Goal: Transaction & Acquisition: Obtain resource

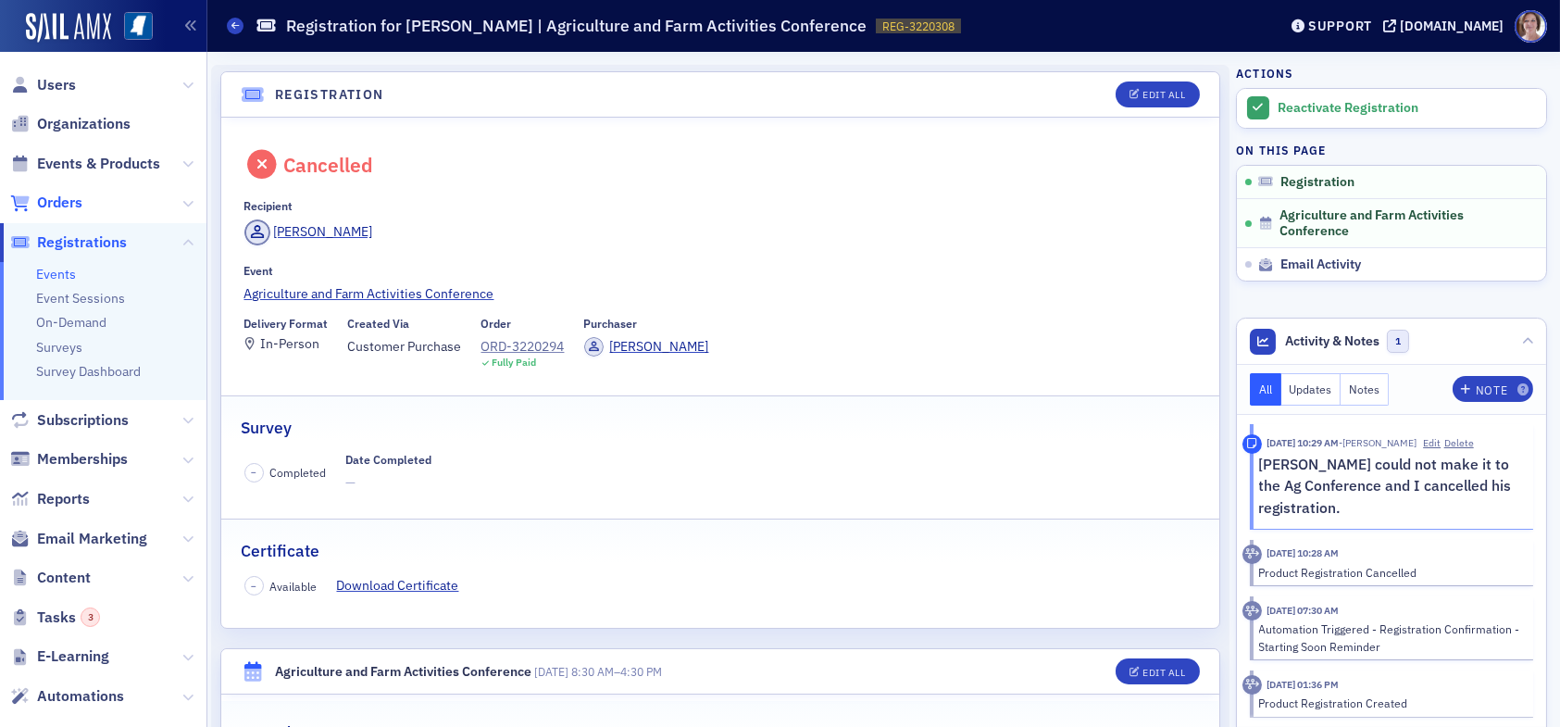
click at [62, 204] on span "Orders" at bounding box center [59, 203] width 45 height 20
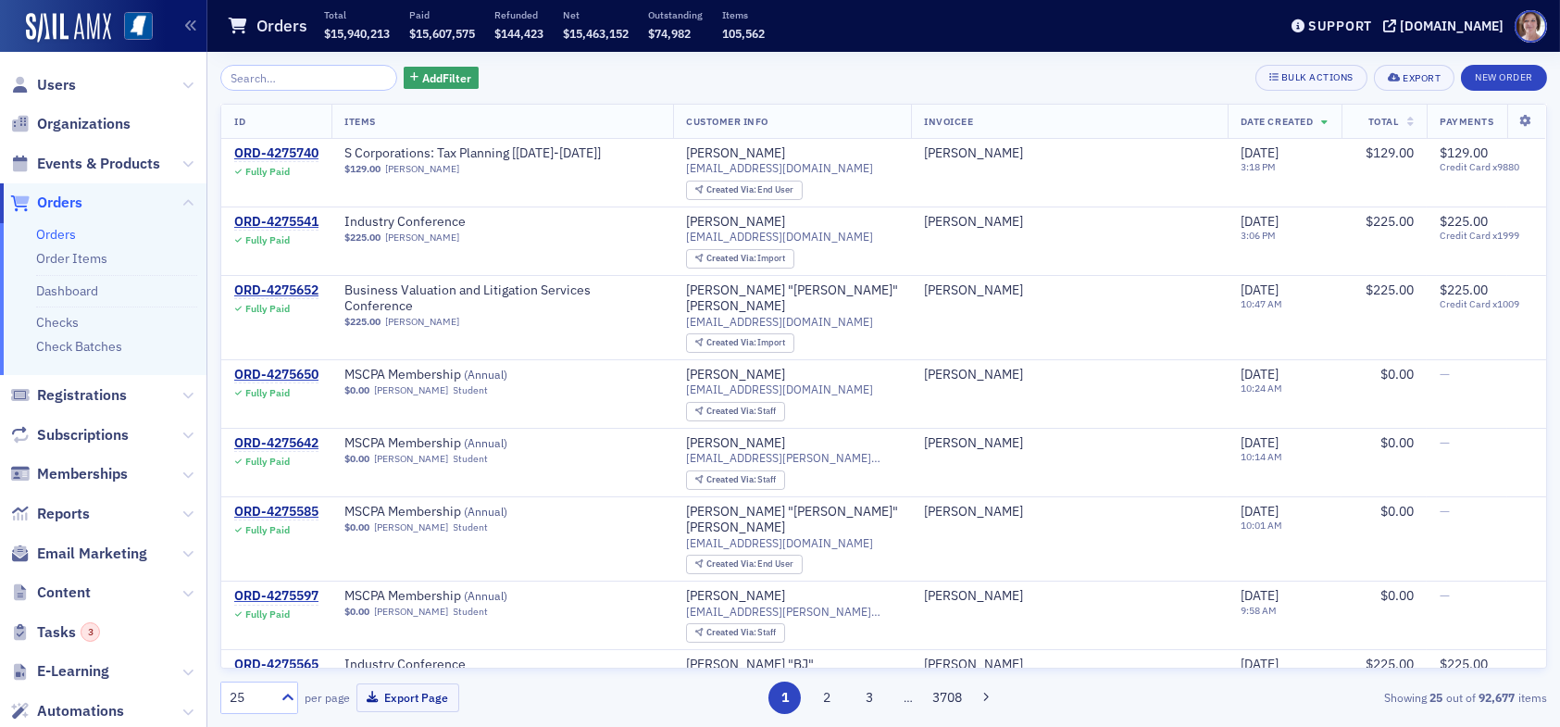
click at [292, 75] on input "search" at bounding box center [308, 78] width 177 height 26
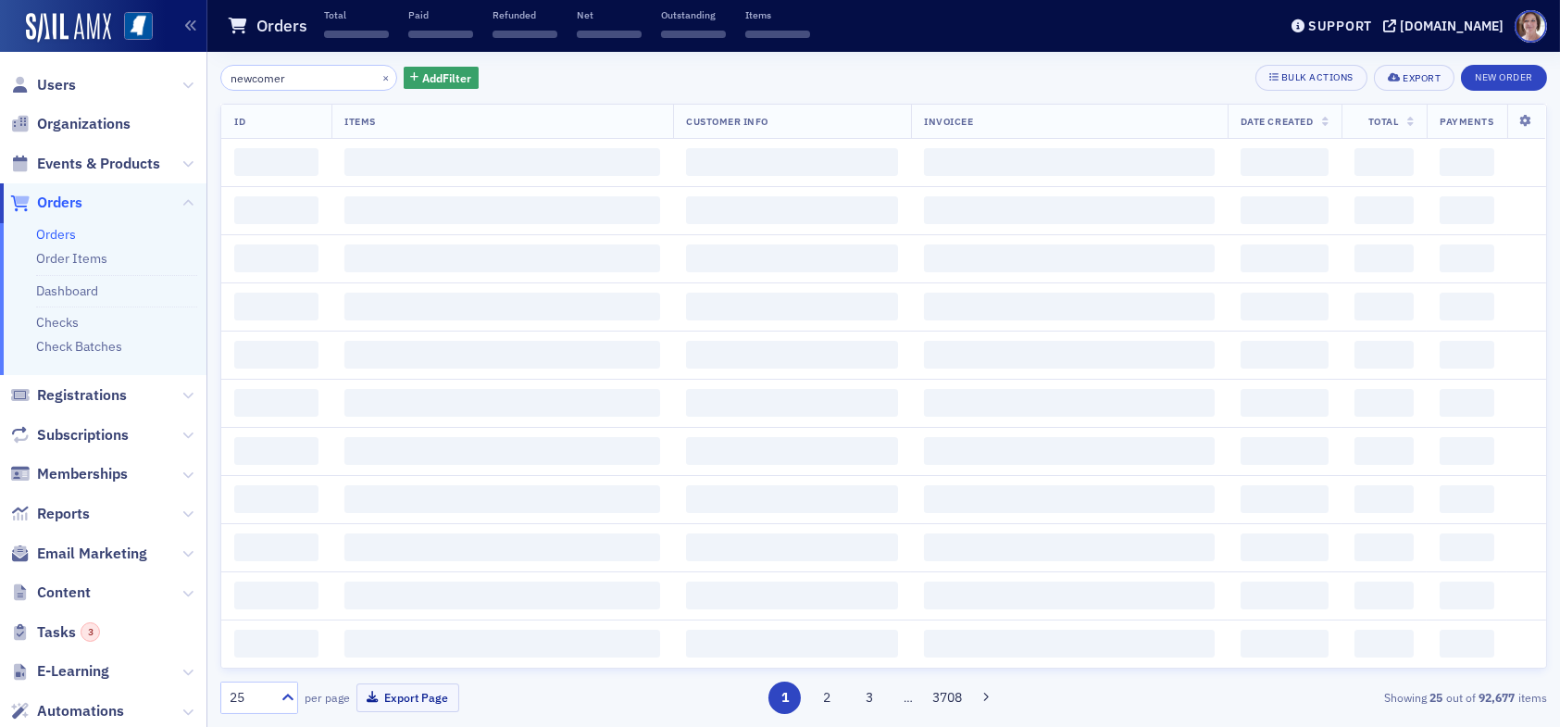
type input "newcomer"
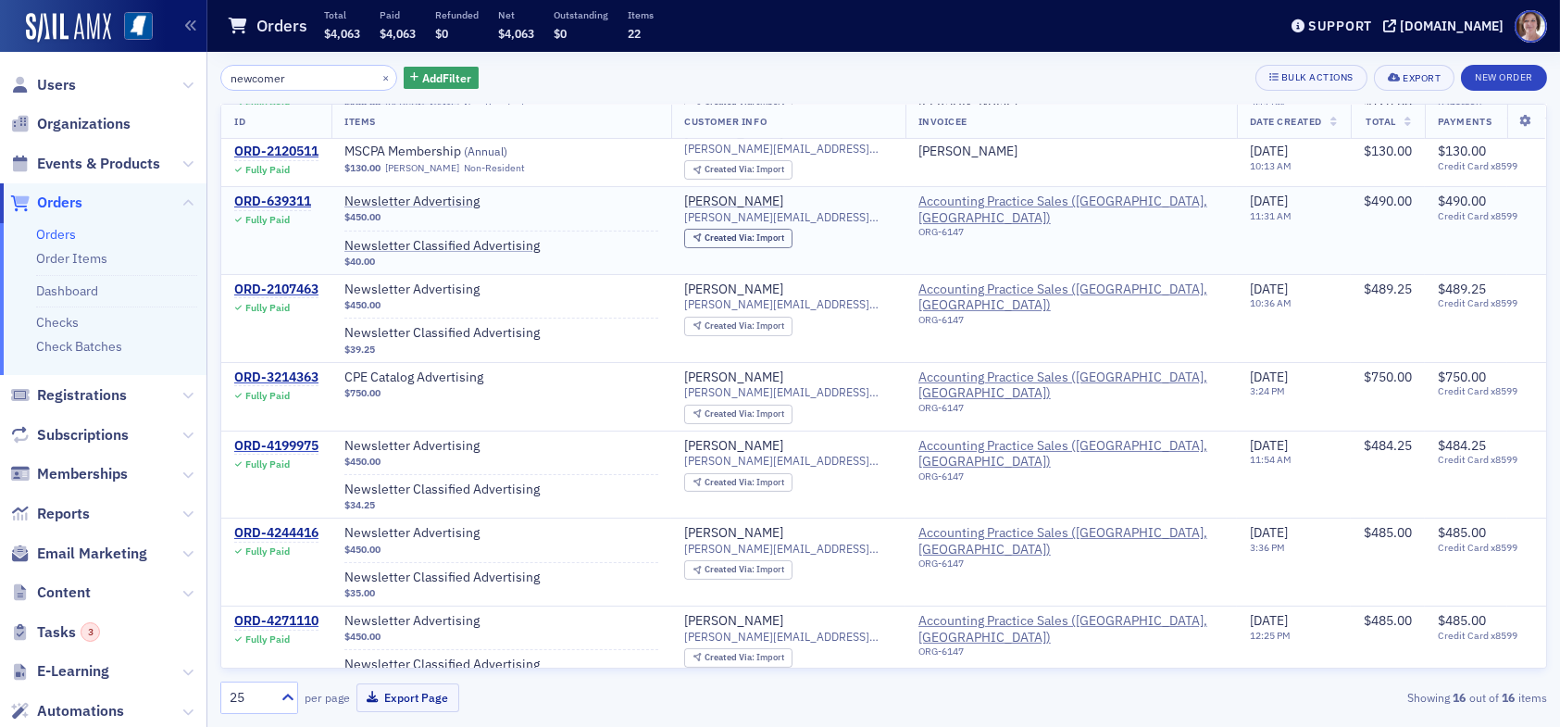
scroll to position [674, 0]
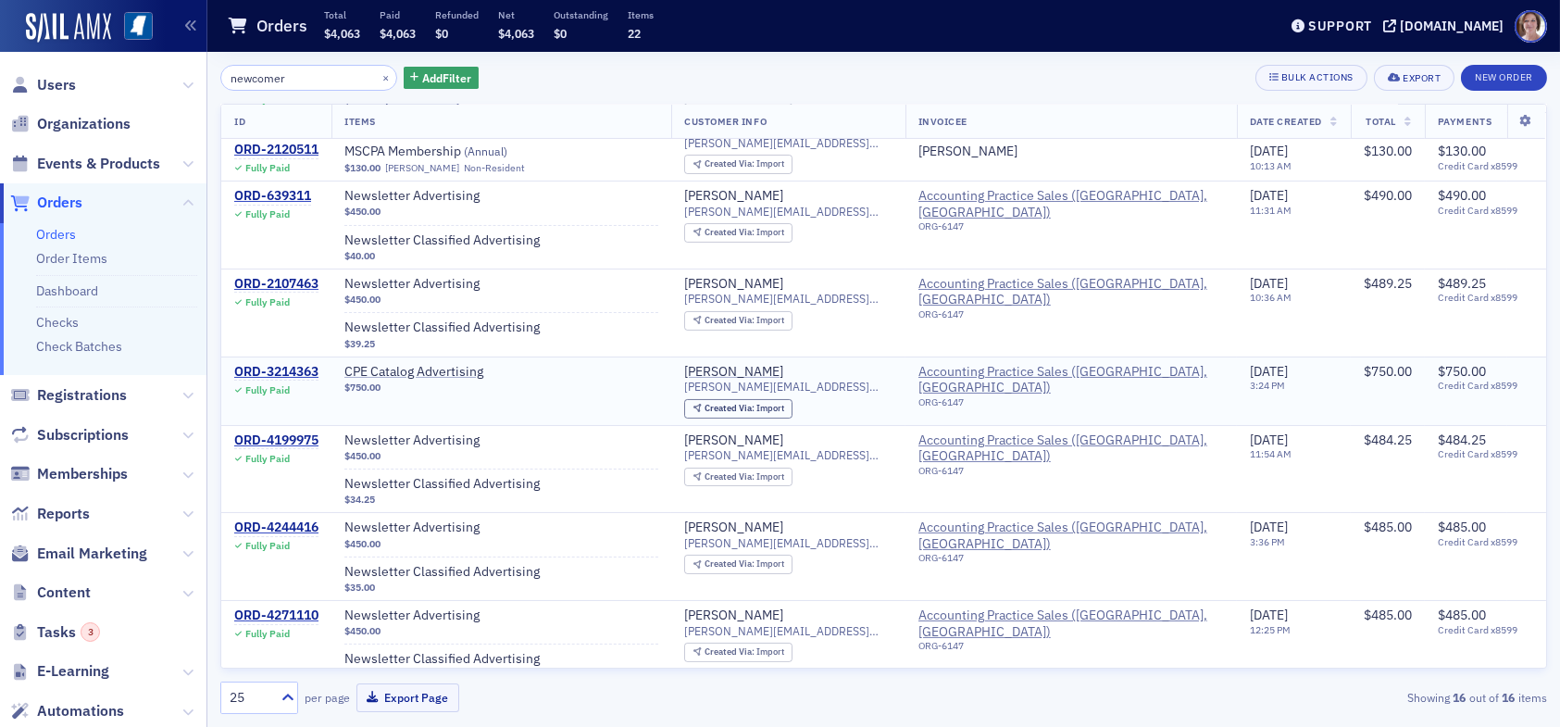
click at [1115, 396] on div "ORG-6147" at bounding box center [1072, 405] width 306 height 19
click at [276, 364] on div "ORD-3214363" at bounding box center [276, 372] width 84 height 17
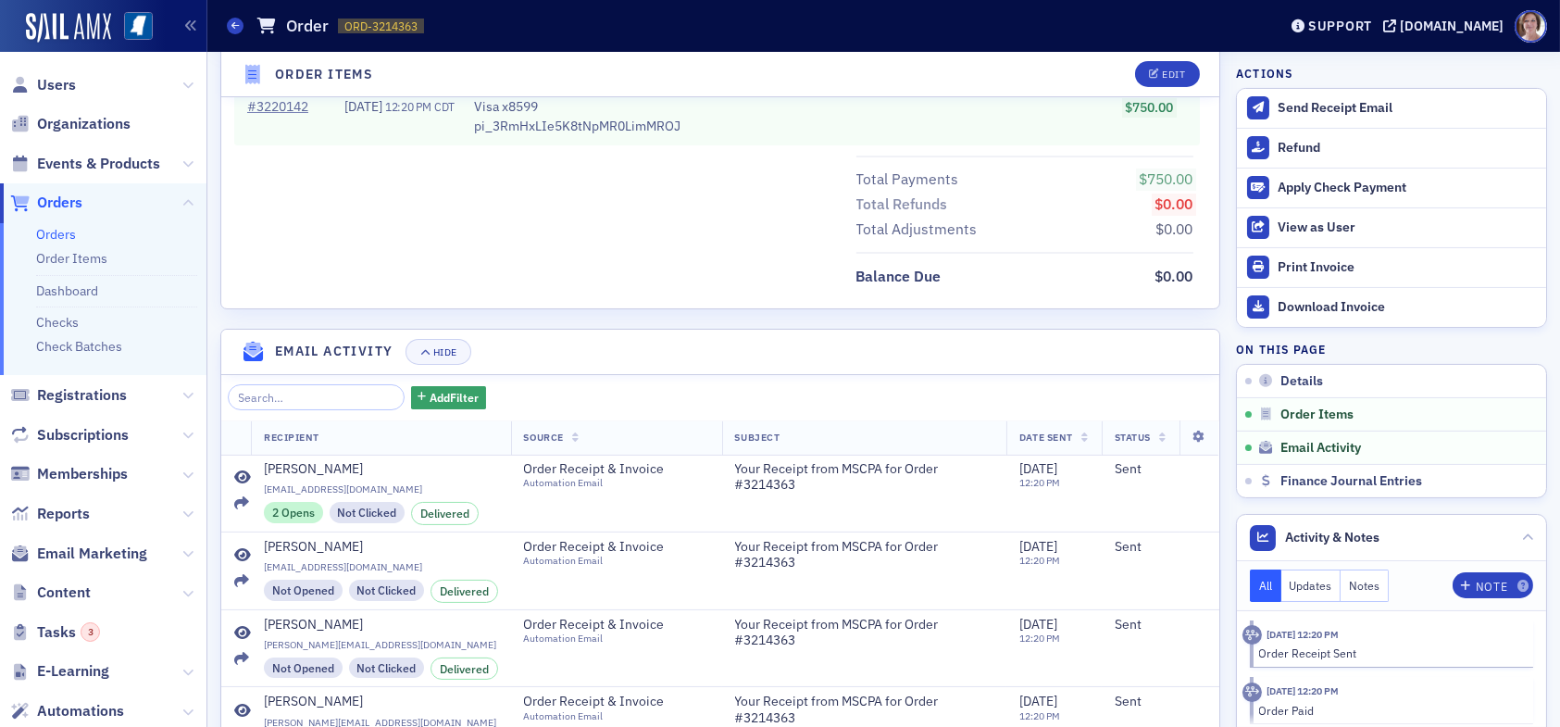
scroll to position [1108, 0]
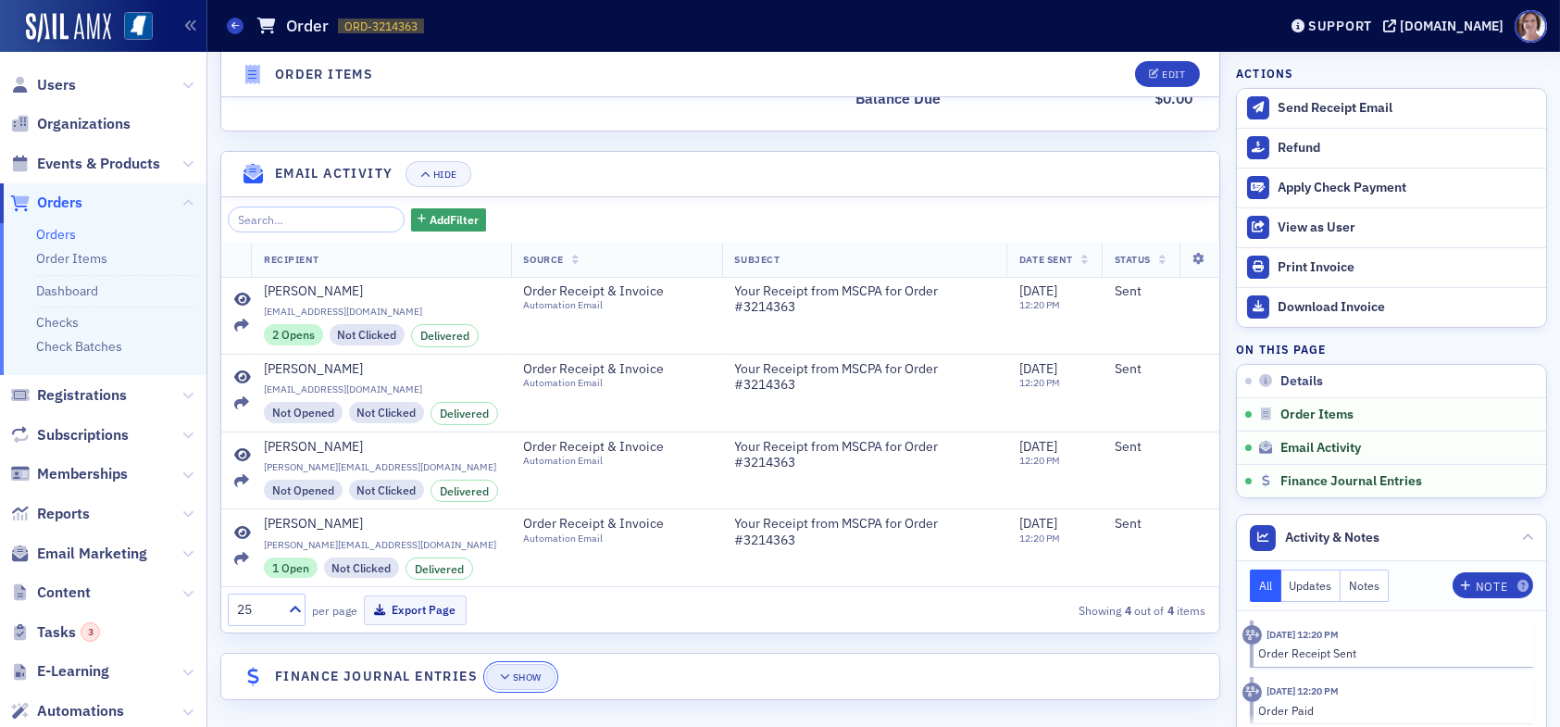
click at [509, 672] on icon "button" at bounding box center [505, 677] width 11 height 10
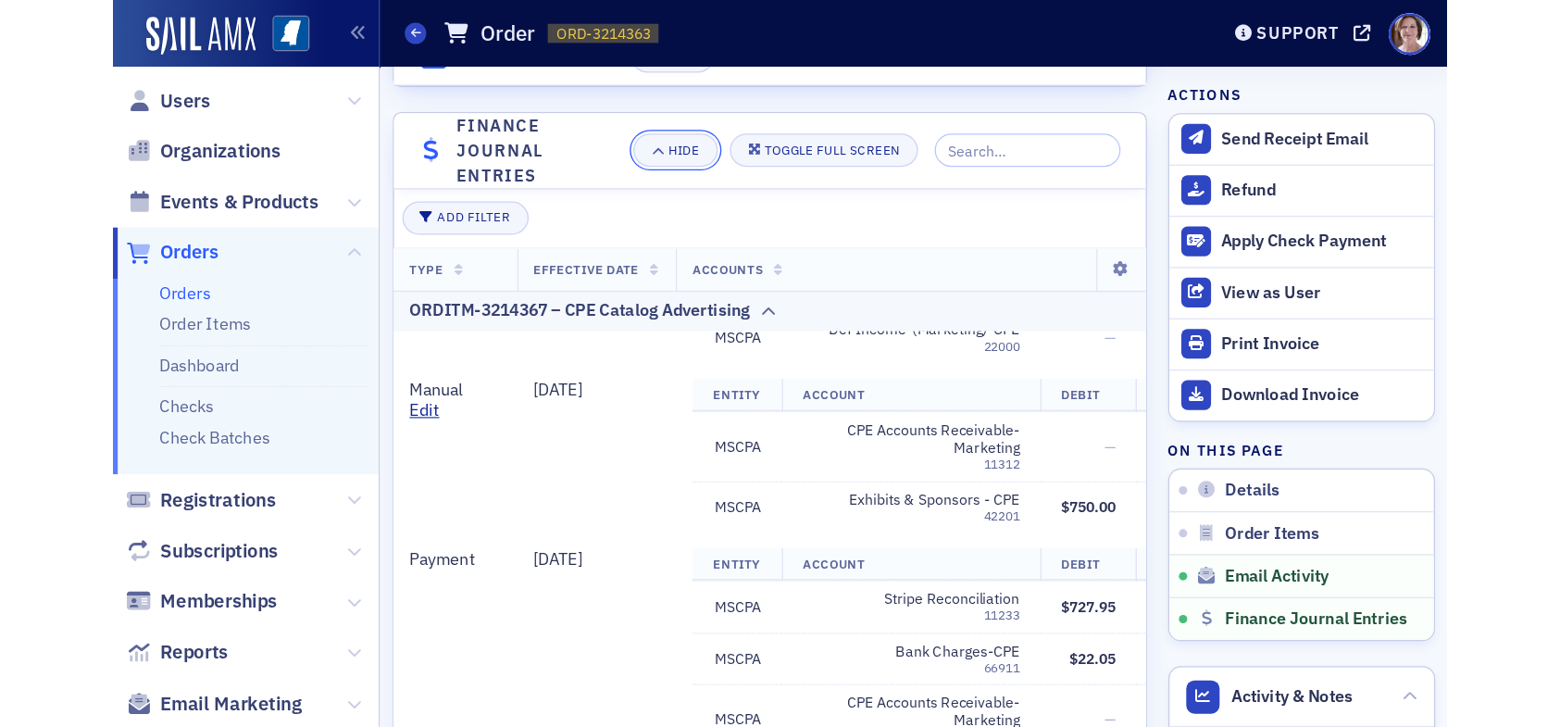
scroll to position [1704, 0]
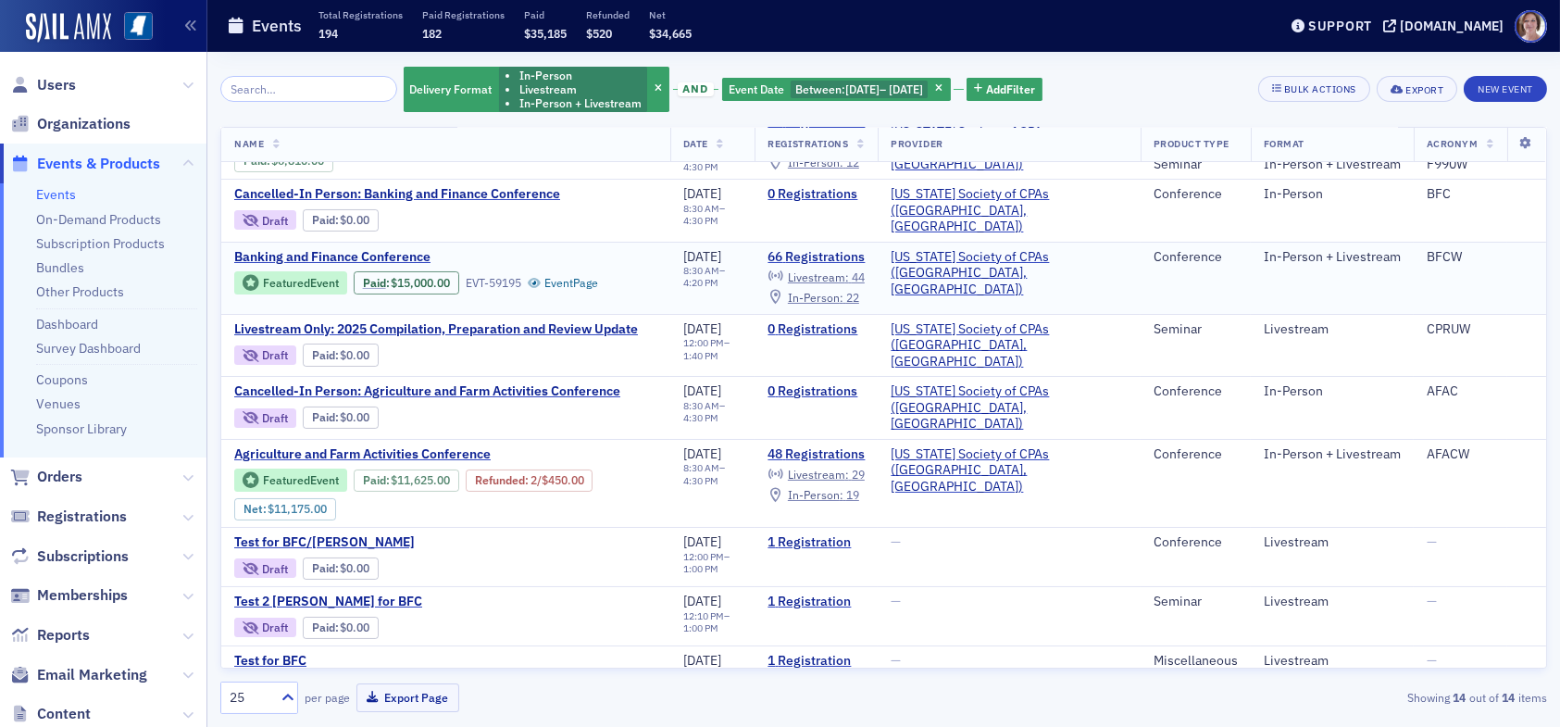
scroll to position [222, 0]
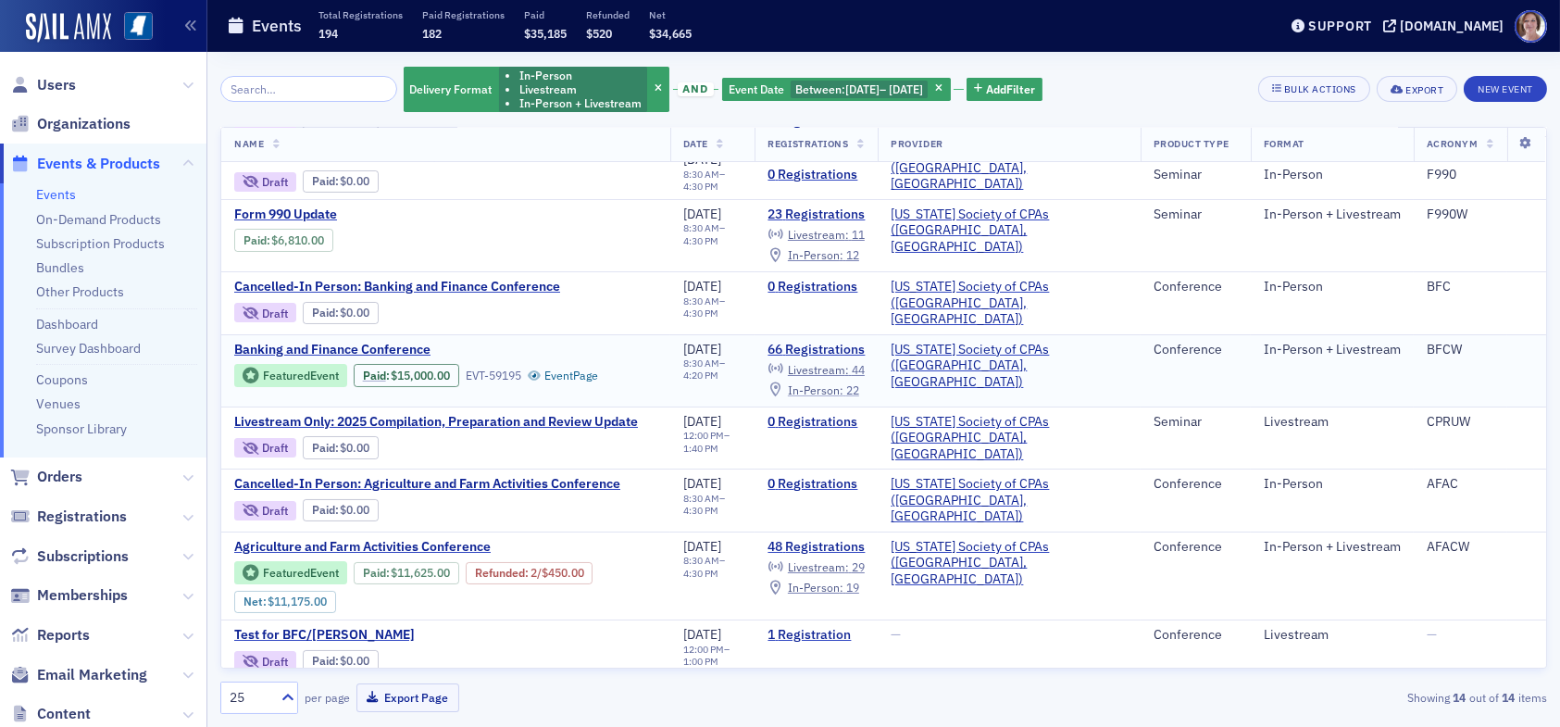
click at [844, 382] on span "In-Person :" at bounding box center [816, 389] width 56 height 15
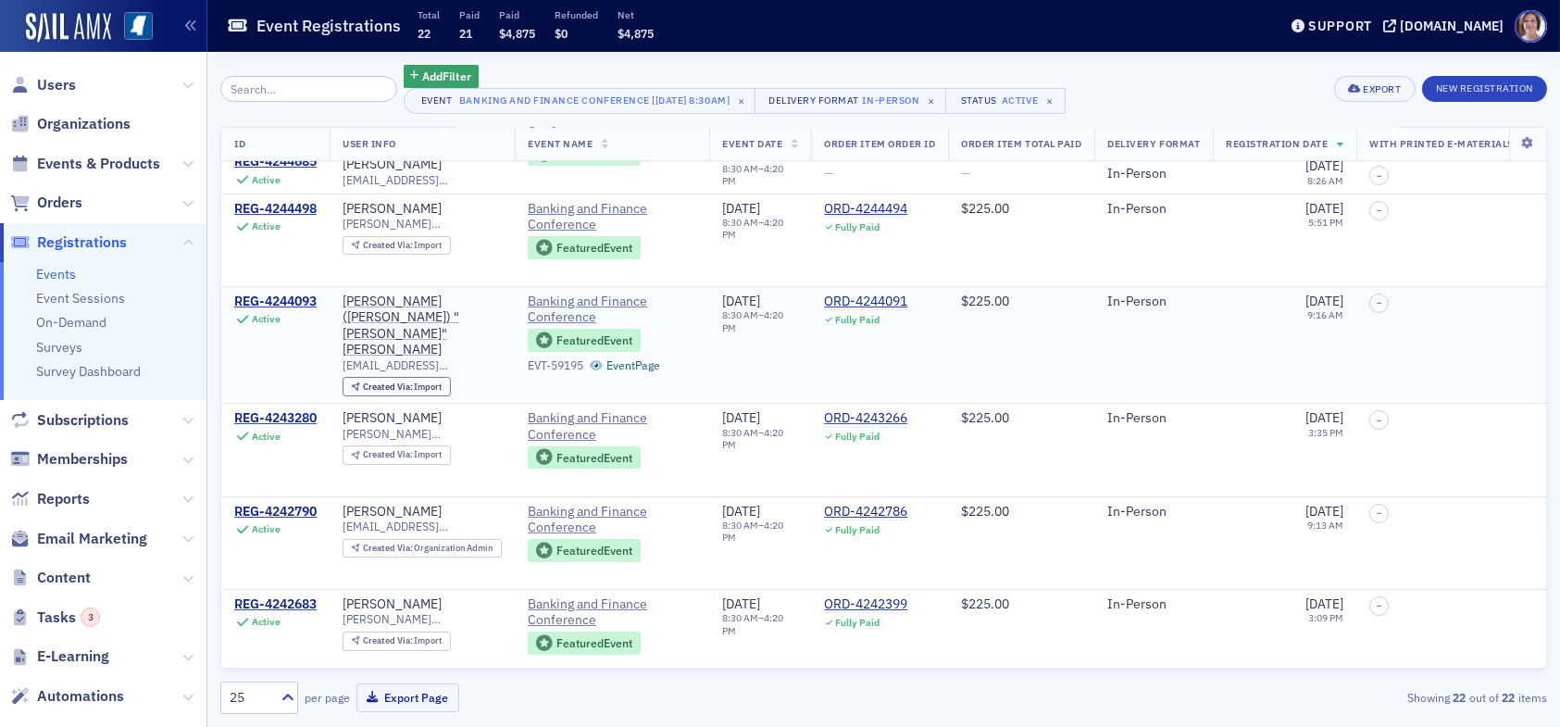
scroll to position [93, 0]
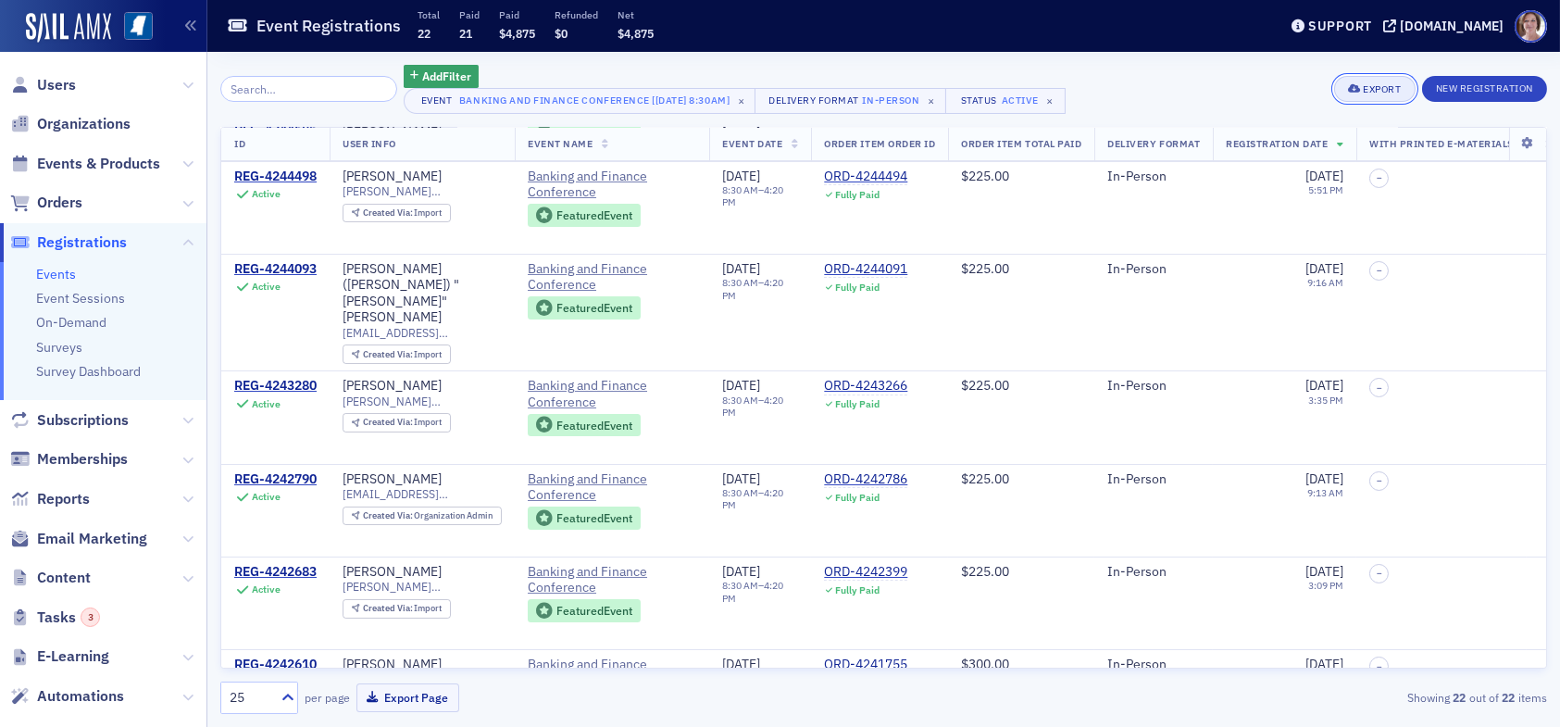
click at [1372, 87] on div "Export" at bounding box center [1382, 89] width 38 height 10
click at [1311, 152] on button "Export All ( 22 Event Registrations )" at bounding box center [1312, 152] width 200 height 30
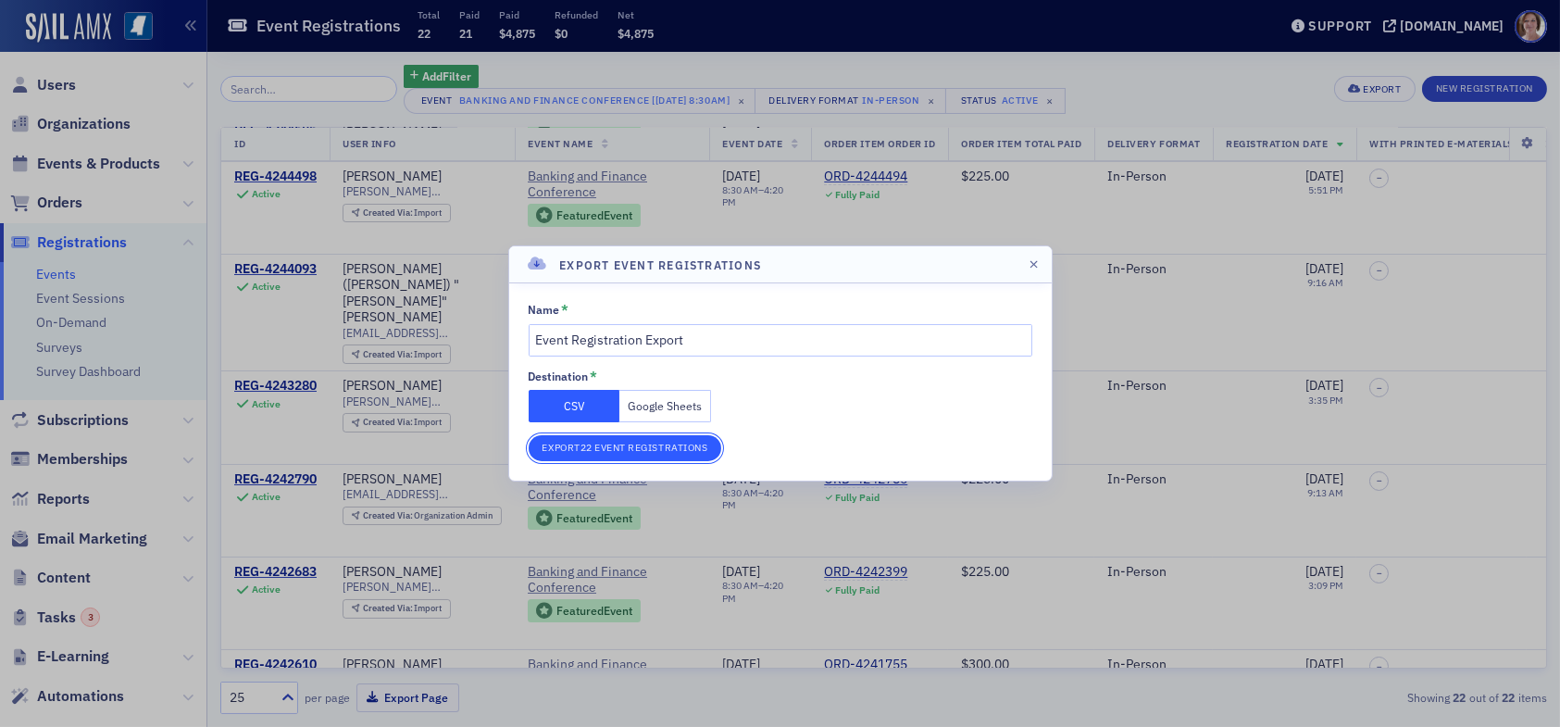
click at [688, 444] on button "Export 22 Event Registrations" at bounding box center [626, 448] width 194 height 26
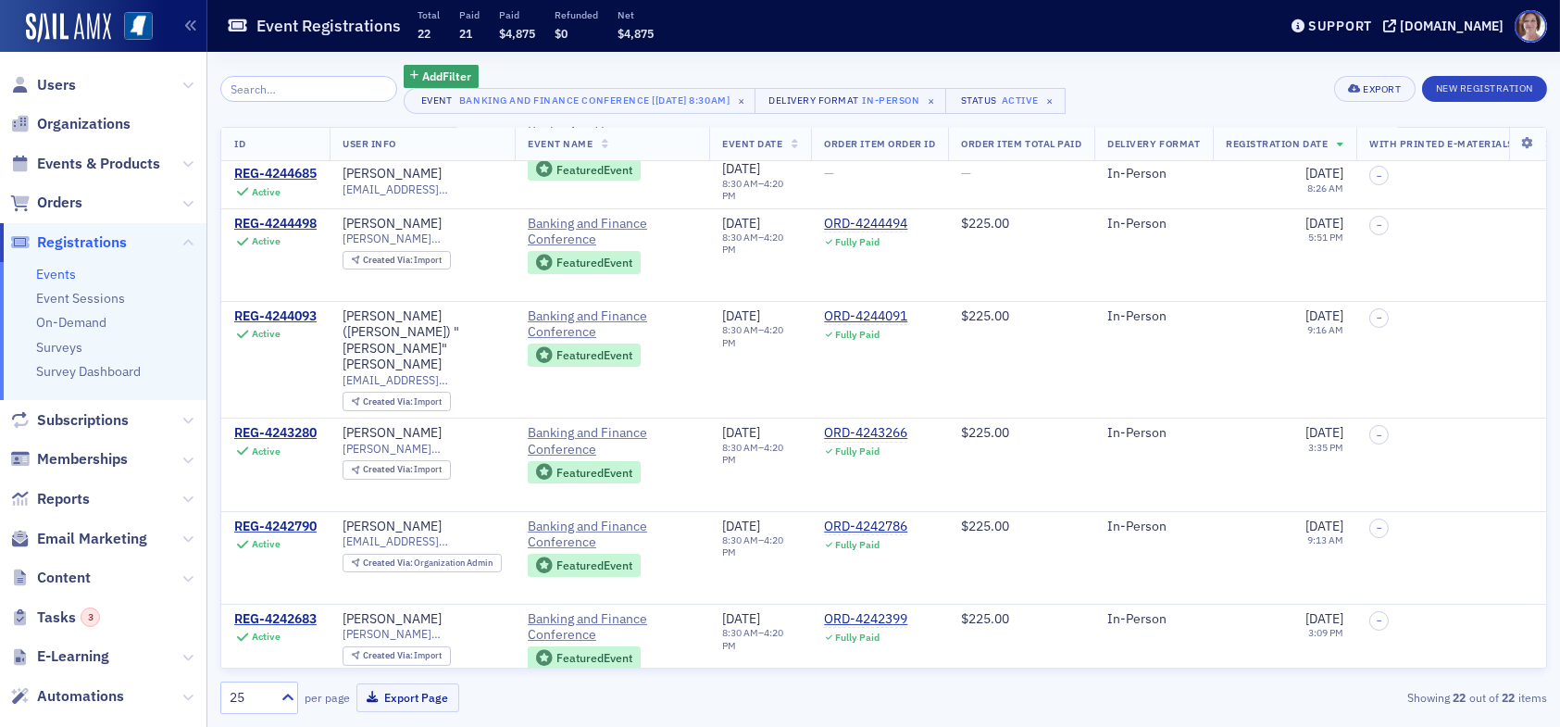
scroll to position [0, 0]
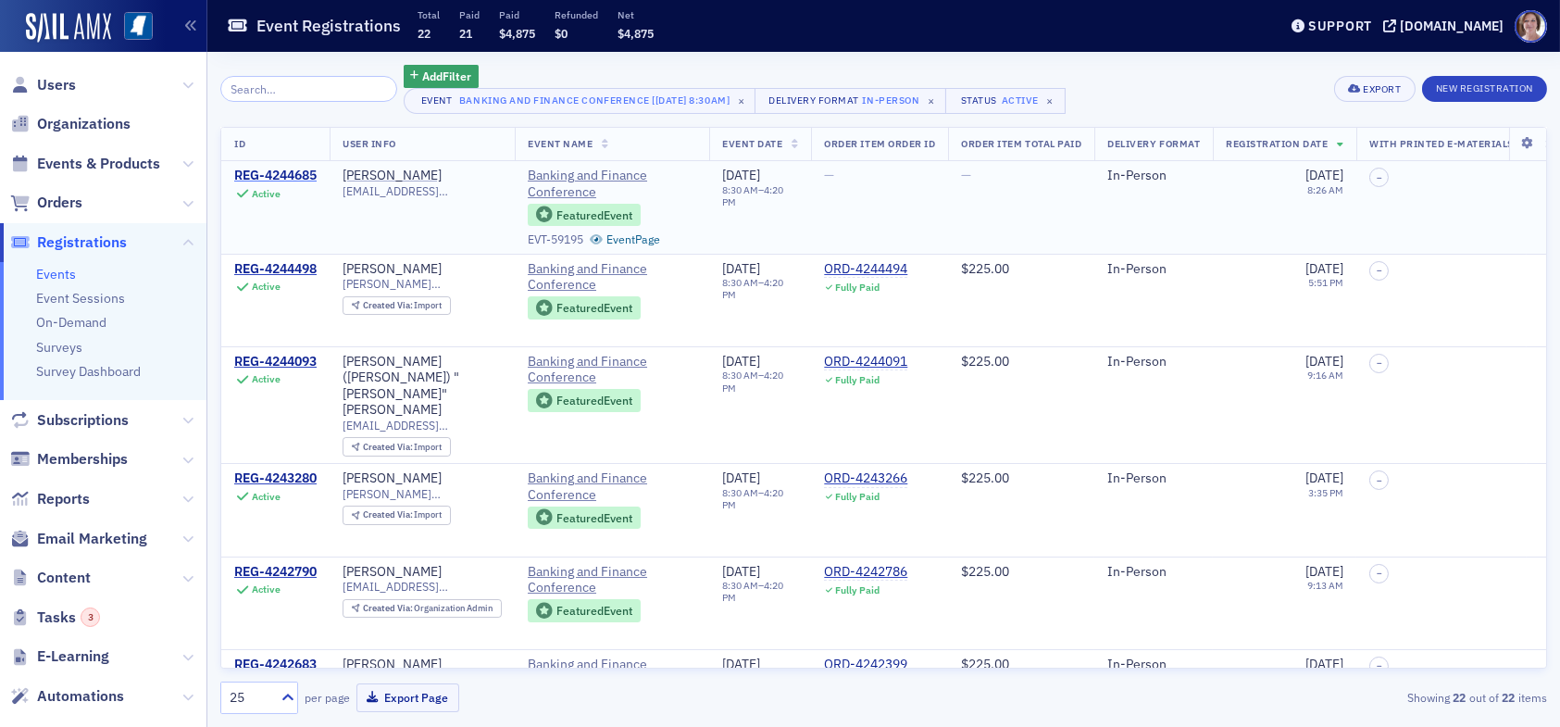
click at [280, 172] on div "REG-4244685" at bounding box center [275, 176] width 82 height 17
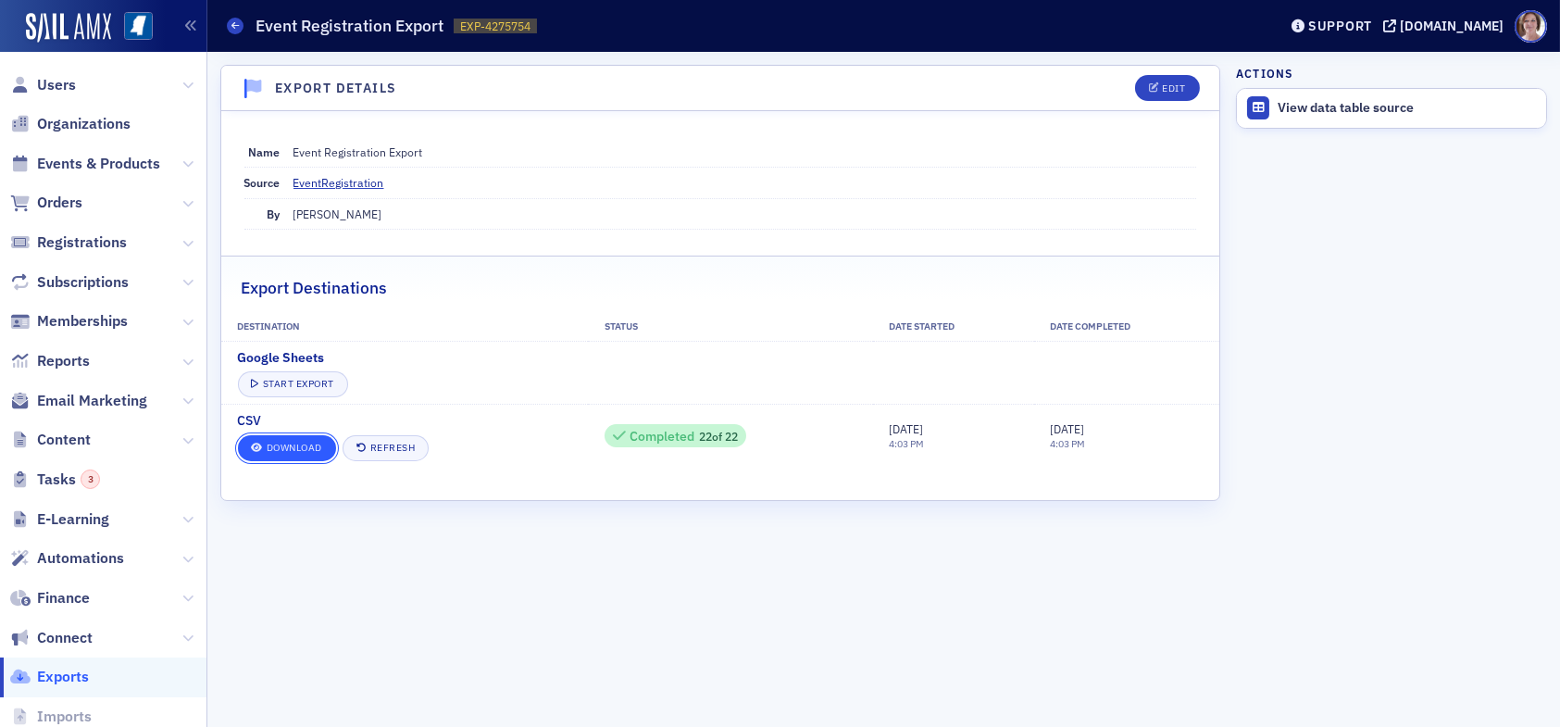
click at [277, 446] on link "Download" at bounding box center [287, 448] width 98 height 26
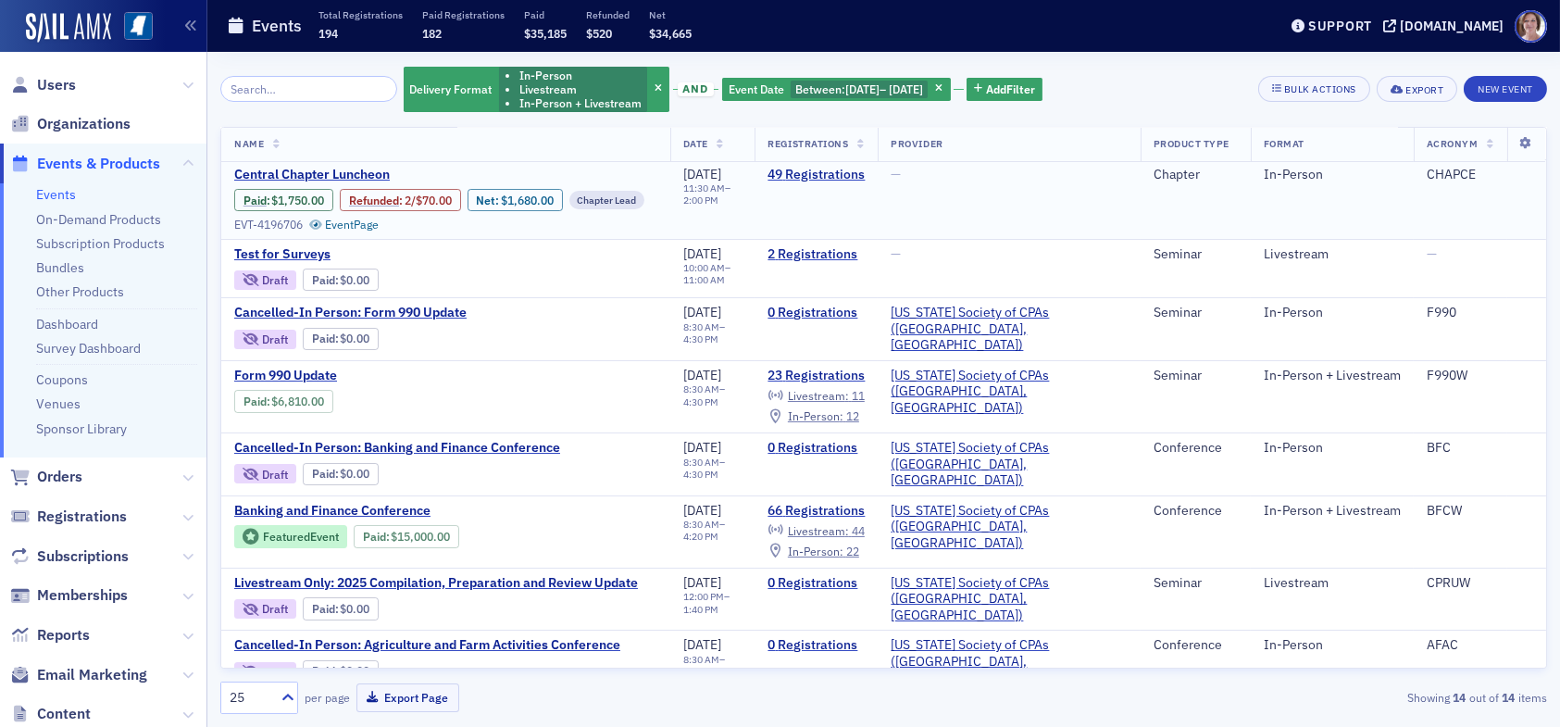
scroll to position [93, 0]
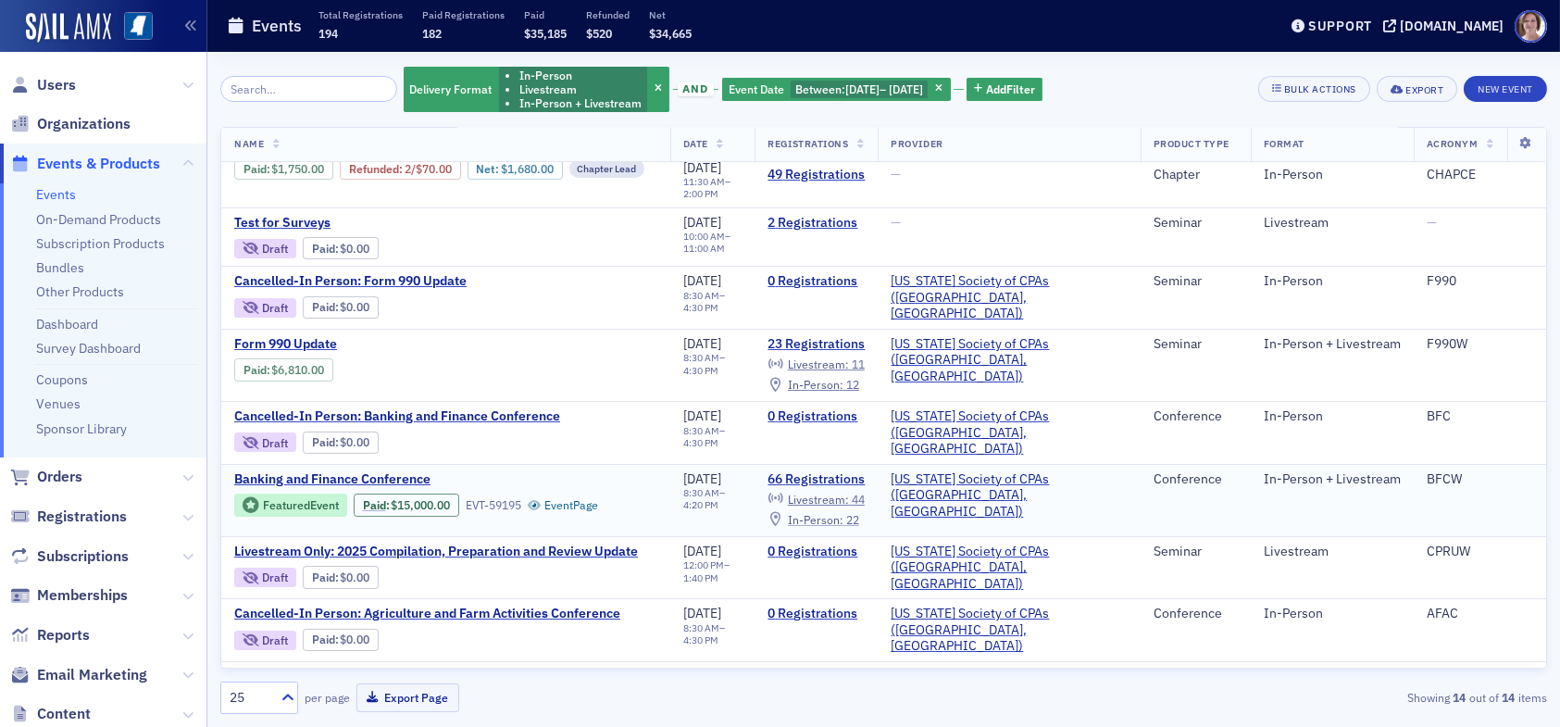
click at [844, 512] on span "In-Person :" at bounding box center [816, 519] width 56 height 15
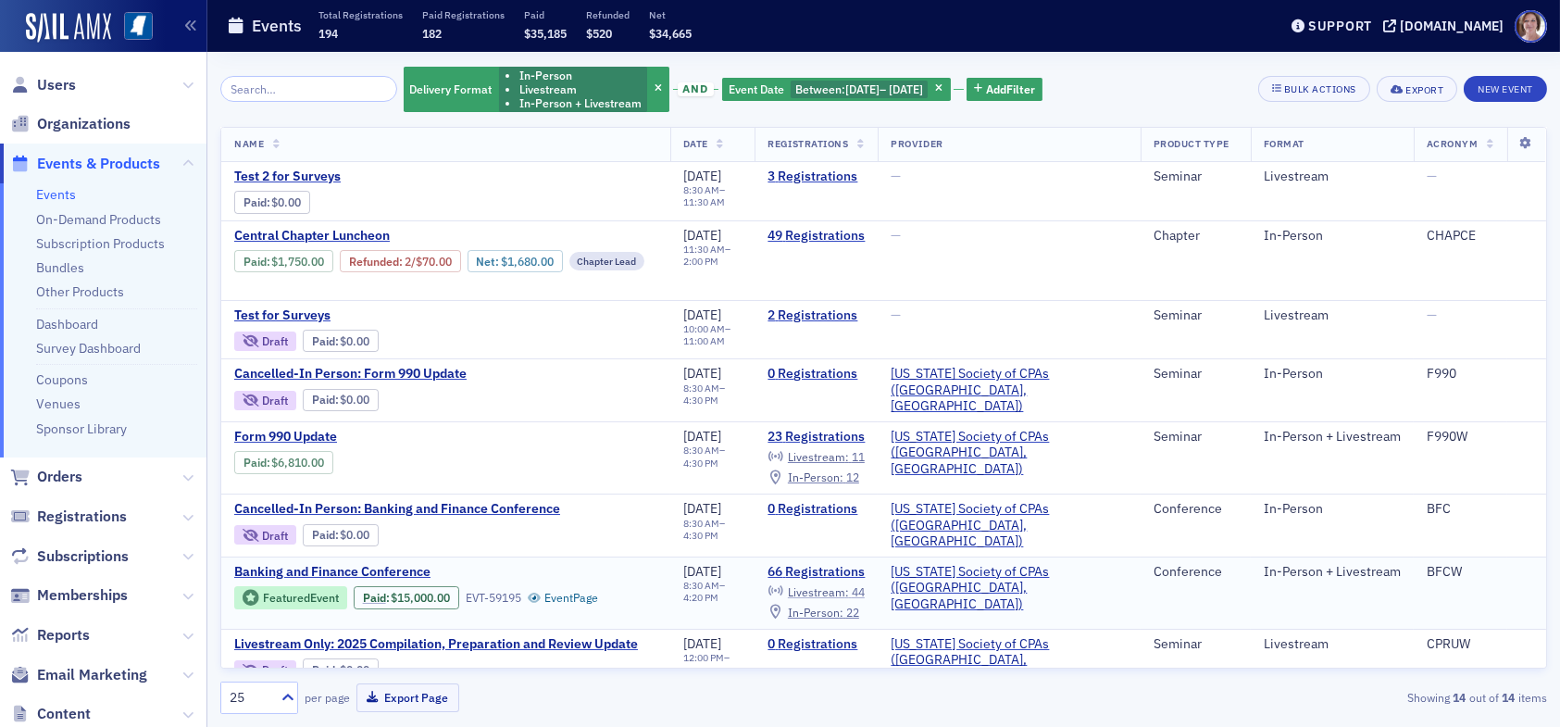
click at [849, 584] on span "Livestream :" at bounding box center [818, 591] width 61 height 15
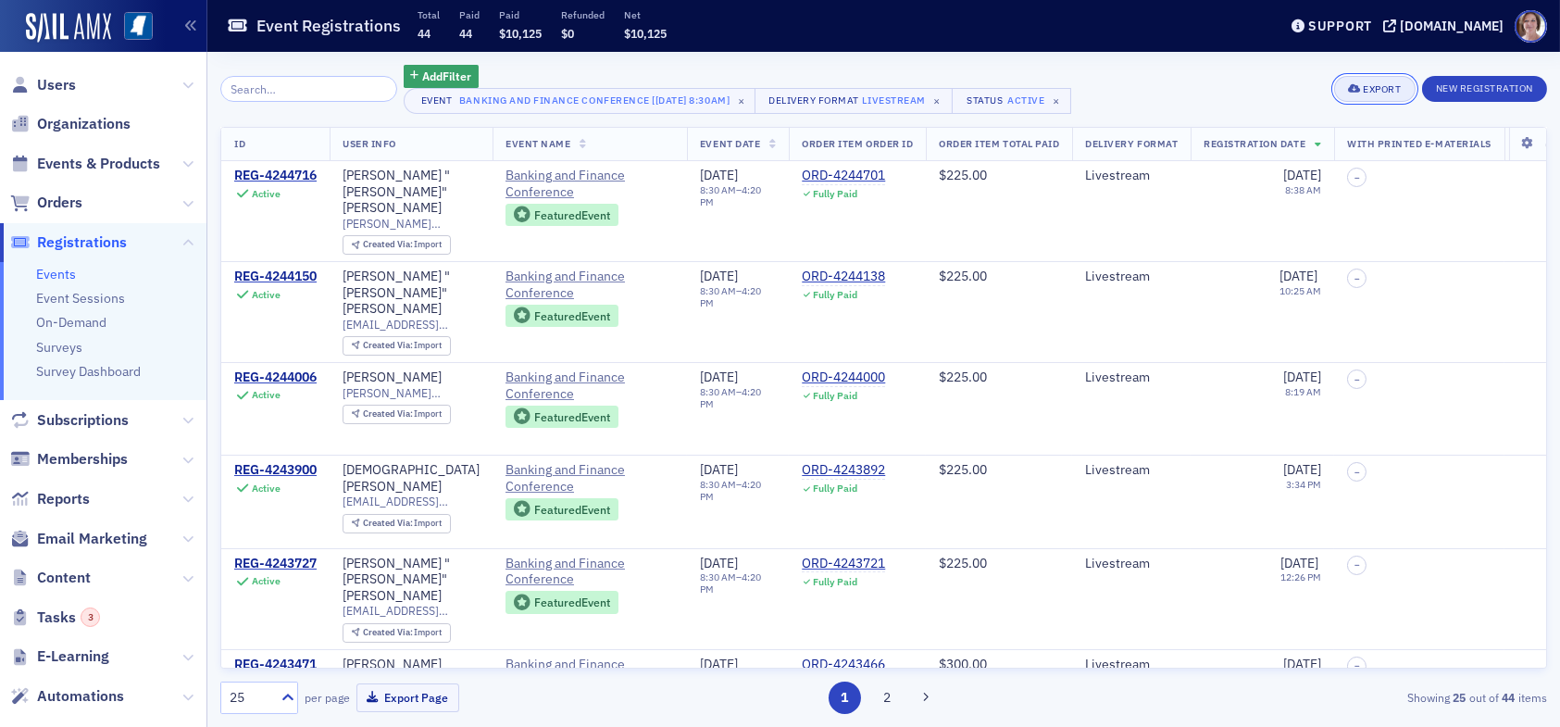
click at [1382, 93] on div "Export" at bounding box center [1382, 89] width 38 height 10
click at [1270, 151] on button "Export All ( 44 Event Registrations )" at bounding box center [1312, 152] width 200 height 30
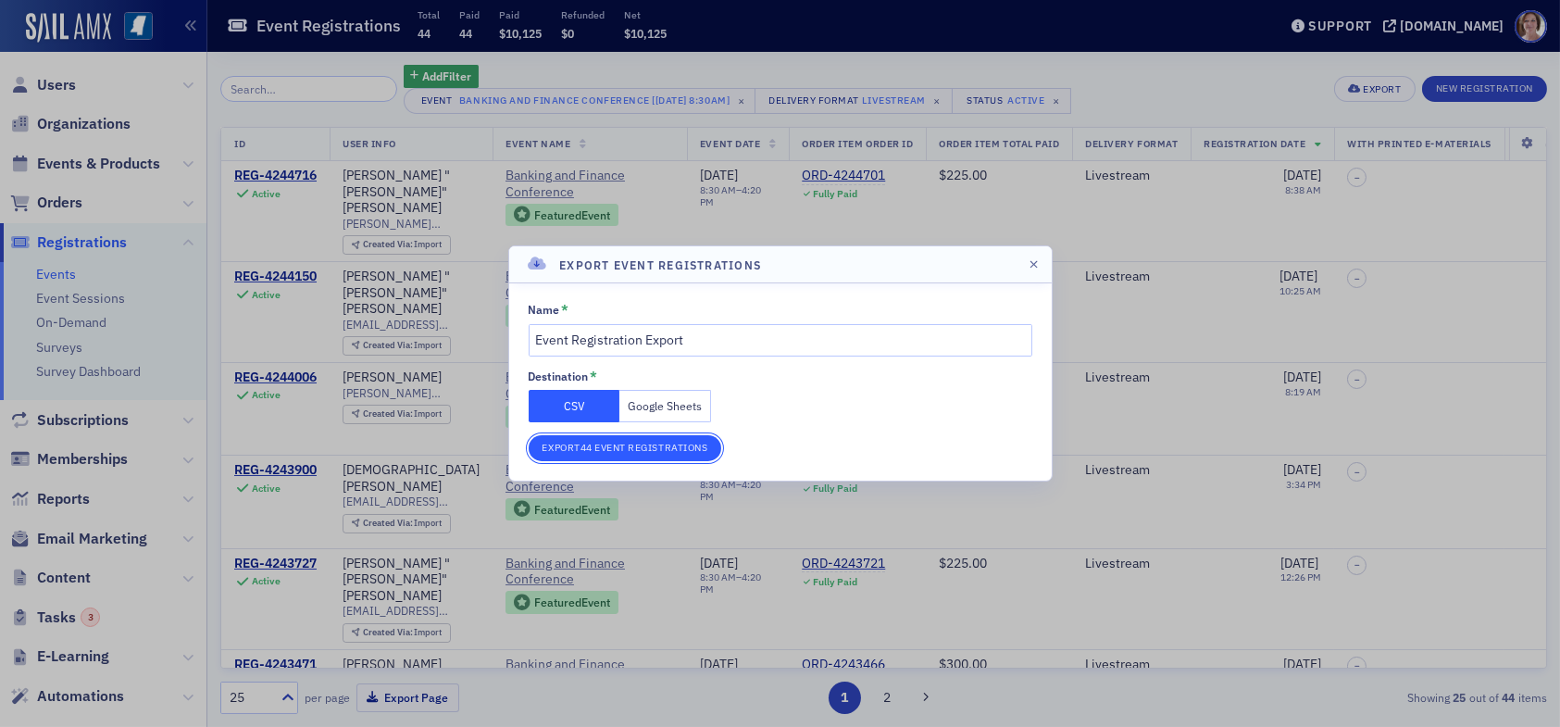
click at [609, 444] on button "Export 44 Event Registrations" at bounding box center [626, 448] width 194 height 26
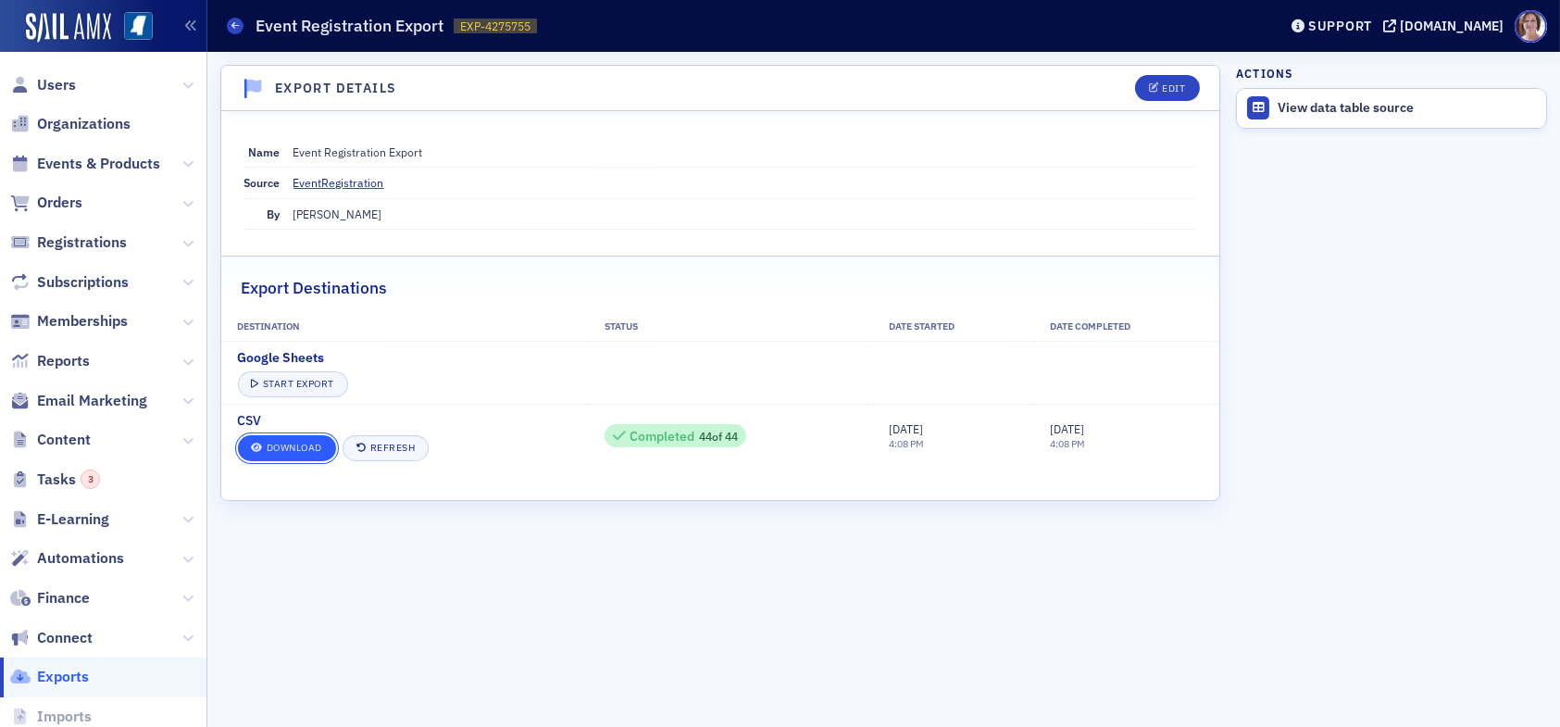
click at [296, 447] on link "Download" at bounding box center [287, 448] width 98 height 26
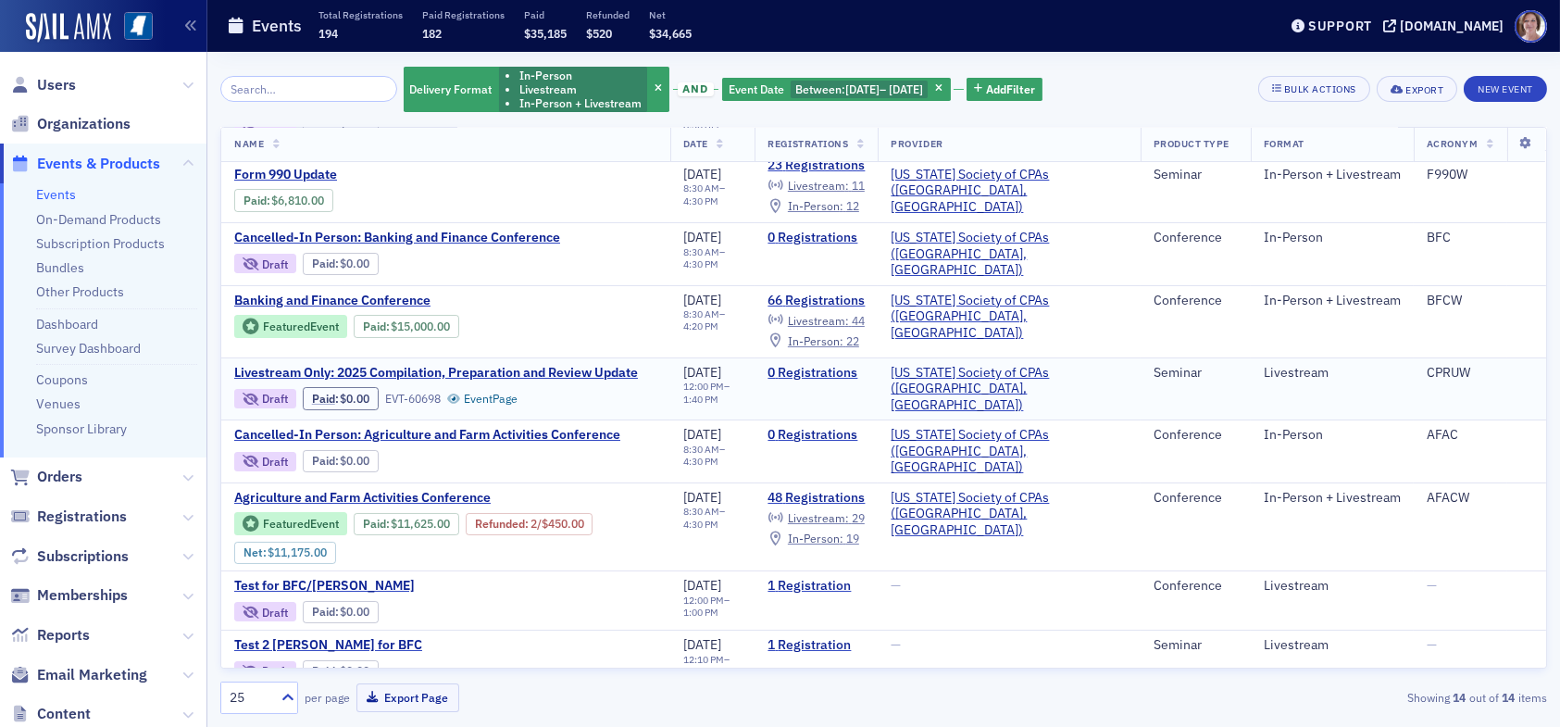
scroll to position [278, 0]
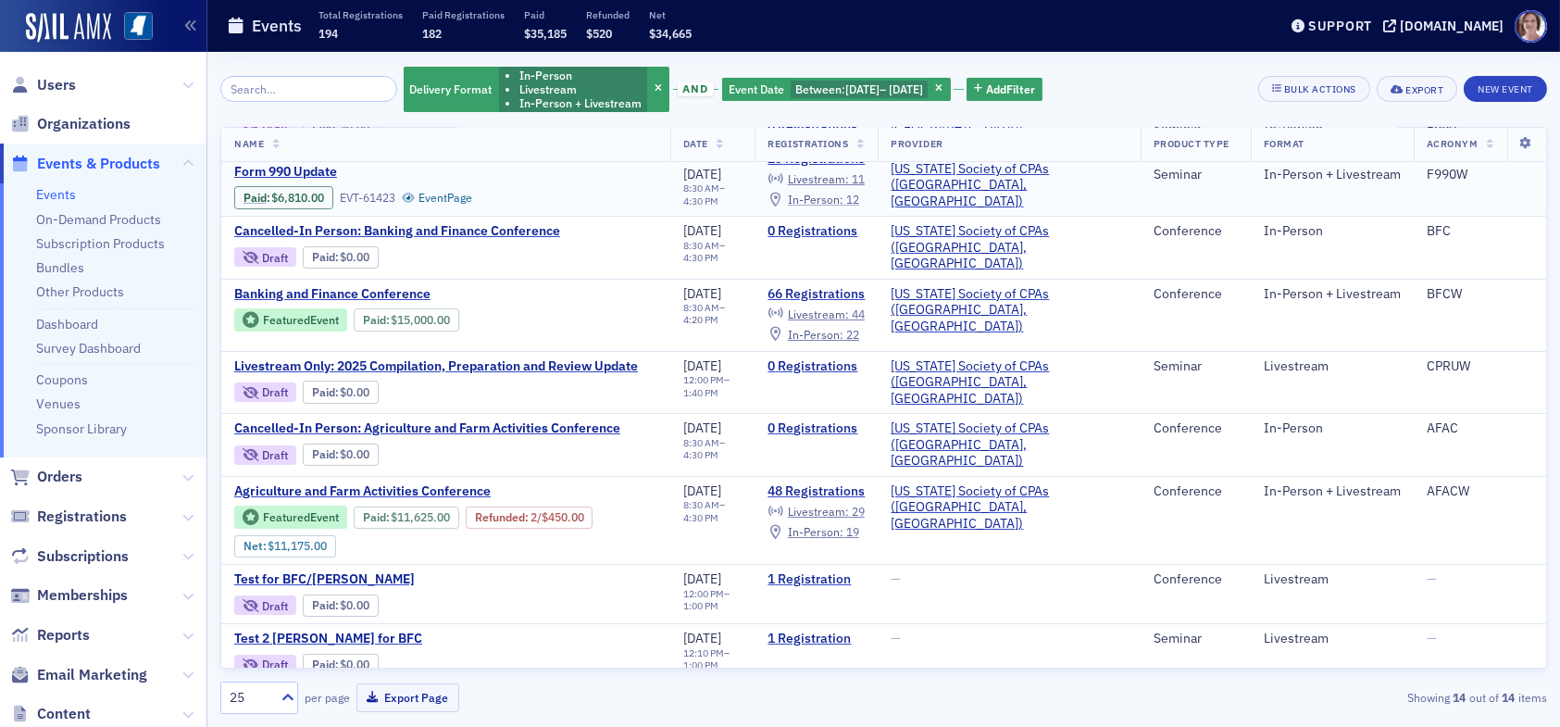
click at [844, 192] on span "In-Person :" at bounding box center [816, 199] width 56 height 15
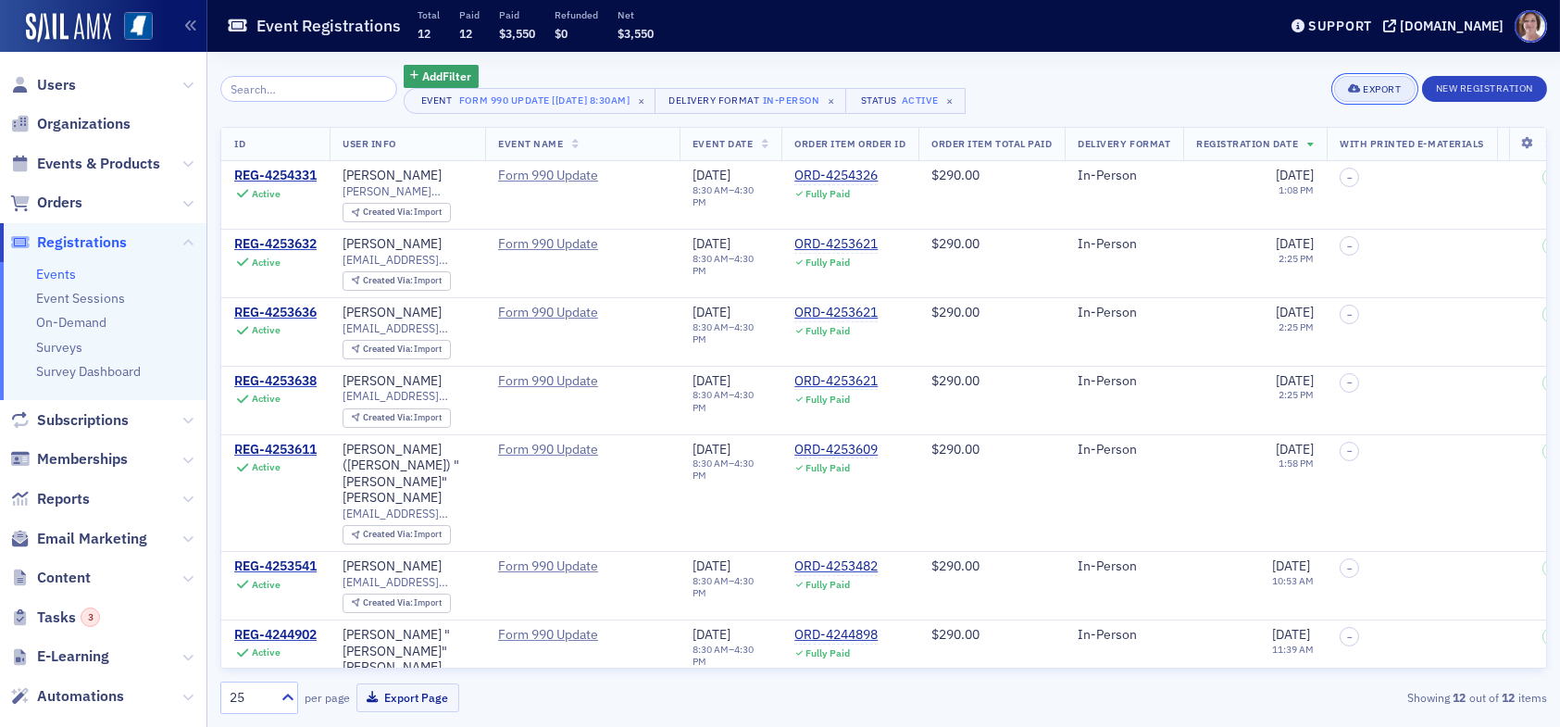
click at [1371, 88] on div "Export" at bounding box center [1382, 89] width 38 height 10
click at [1344, 146] on button "Export All ( 12 Event Registrations )" at bounding box center [1312, 152] width 200 height 30
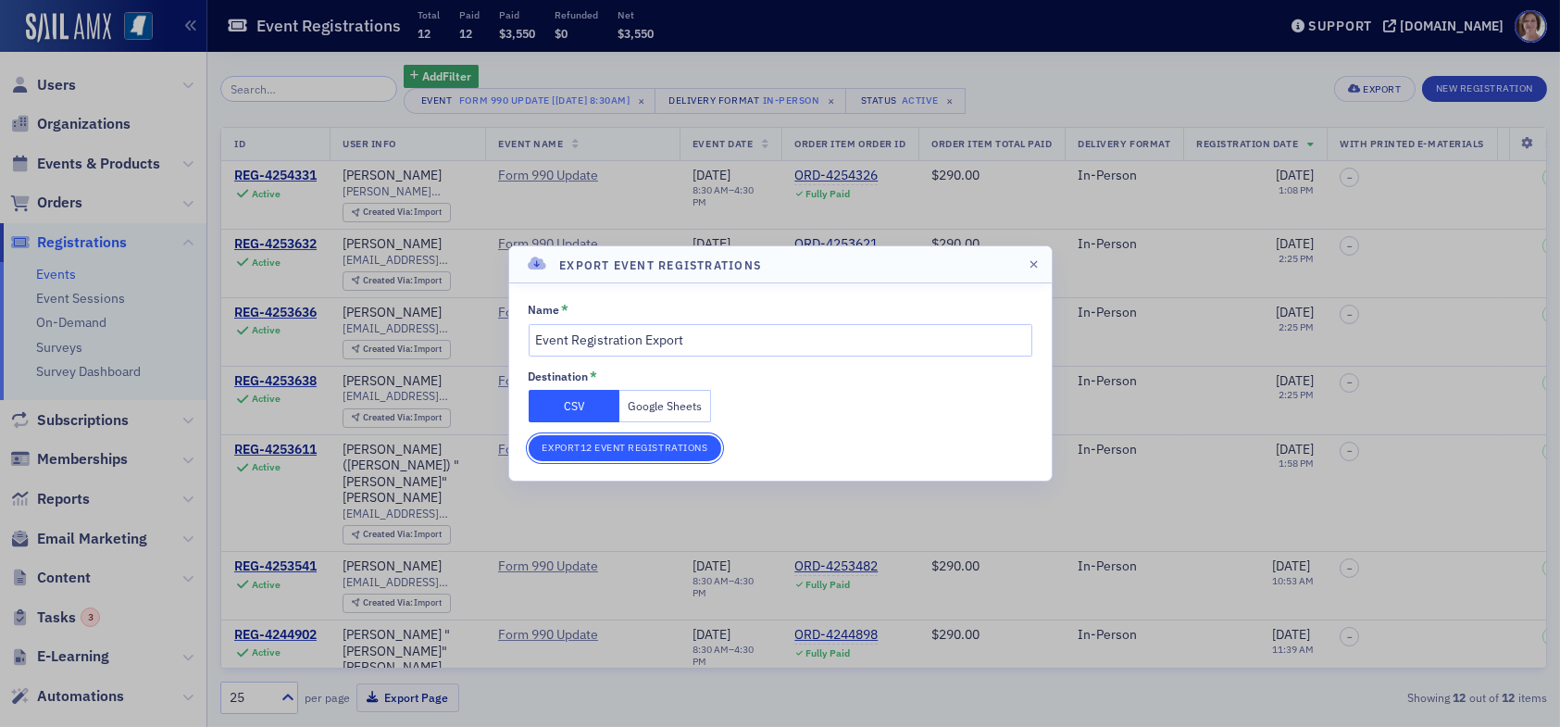
click at [657, 444] on button "Export 12 Event Registrations" at bounding box center [626, 448] width 194 height 26
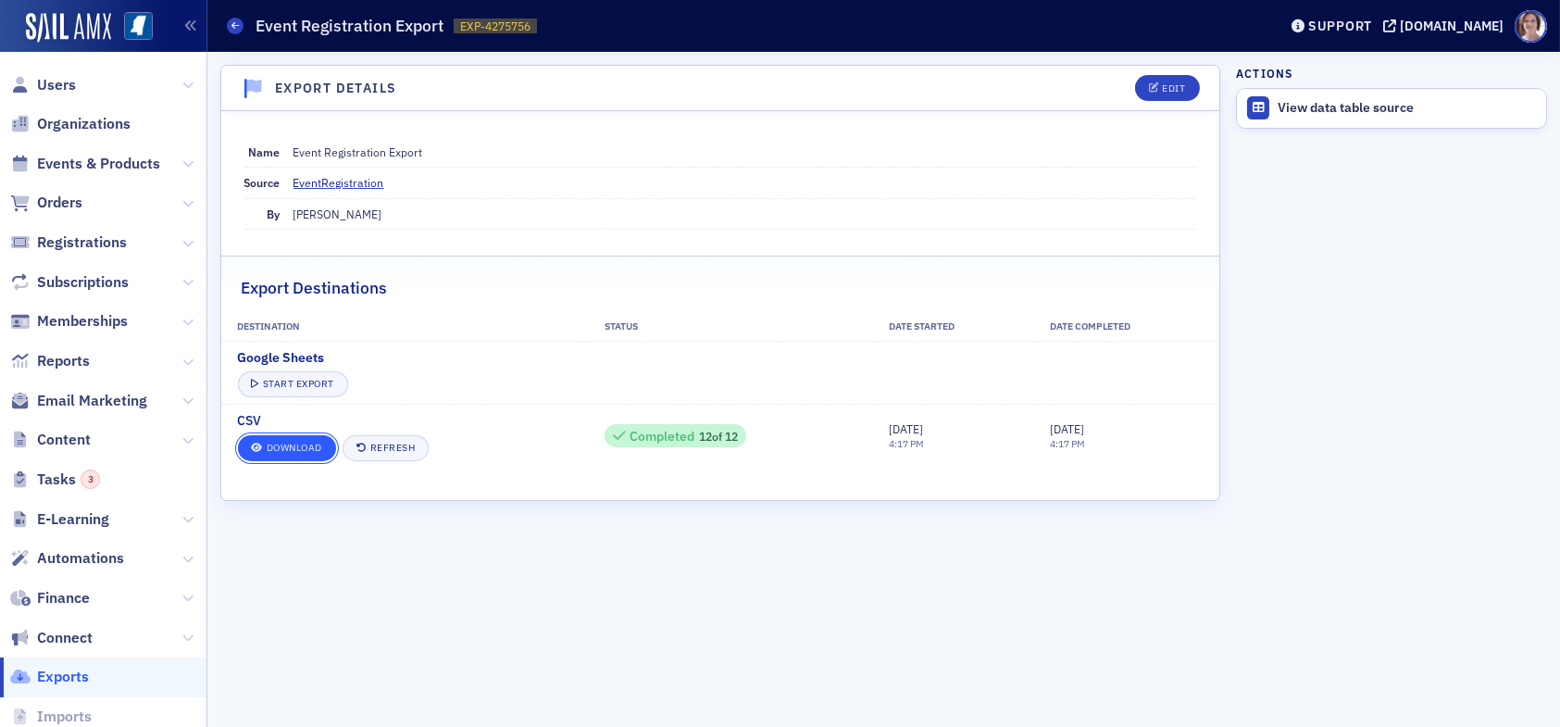
click at [270, 449] on link "Download" at bounding box center [287, 448] width 98 height 26
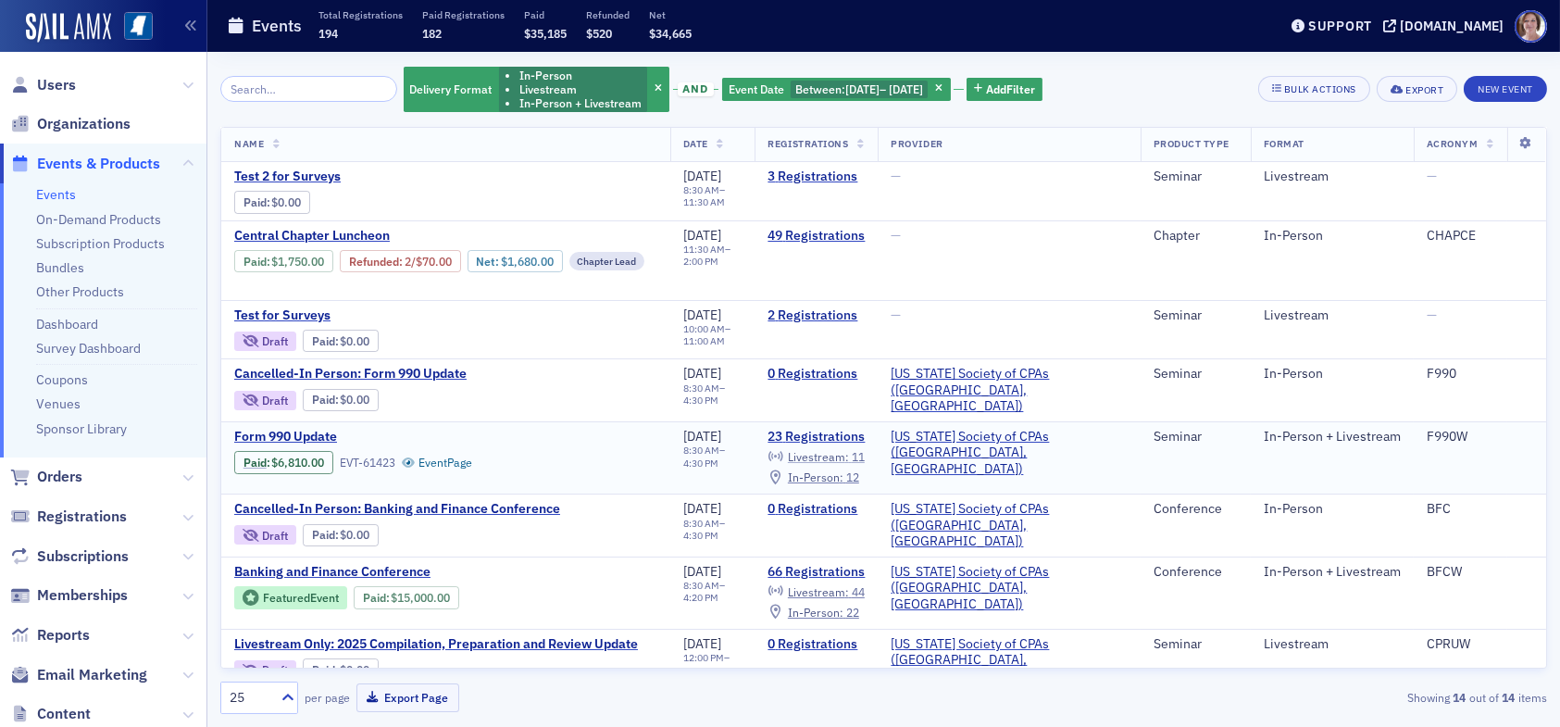
click at [849, 449] on span "Livestream :" at bounding box center [818, 456] width 61 height 15
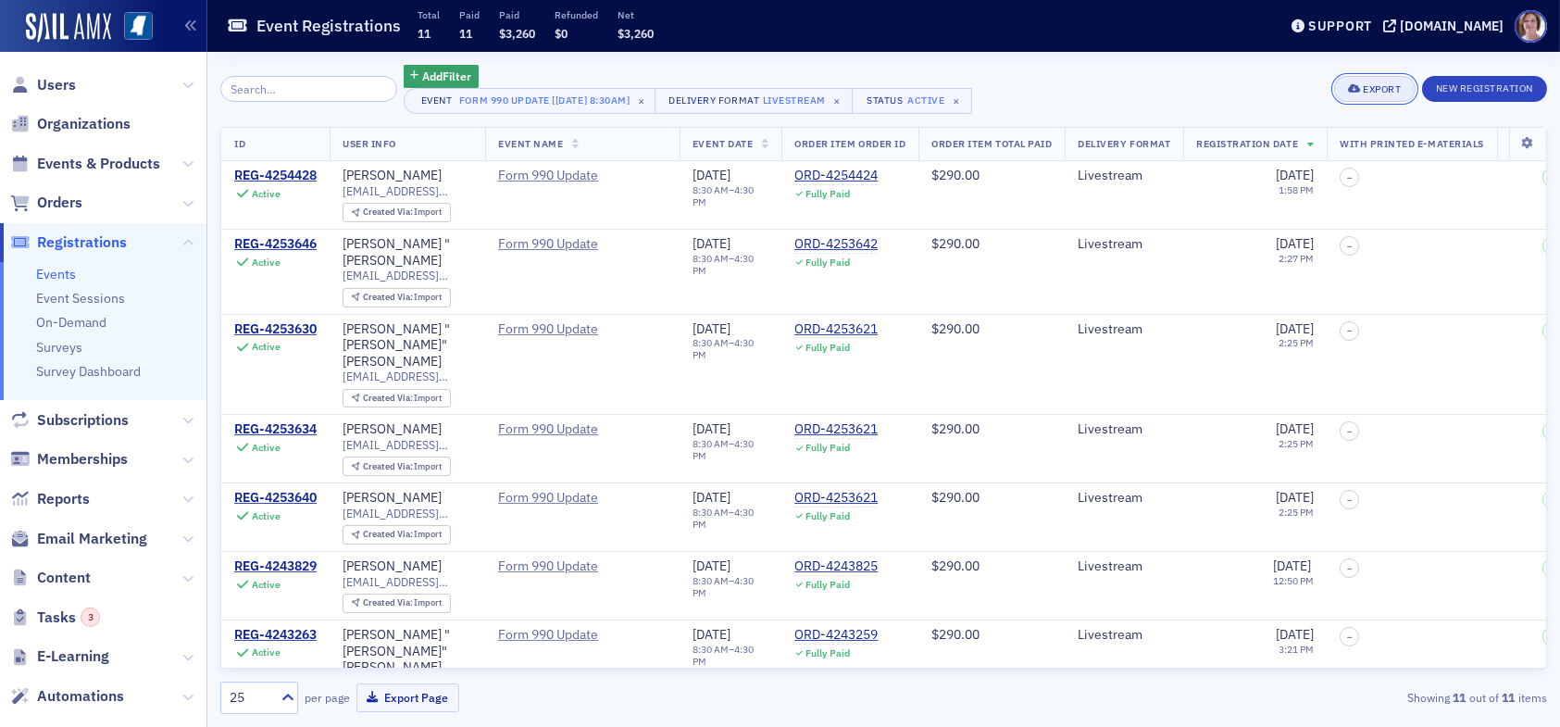
click at [1389, 91] on div "Export" at bounding box center [1382, 89] width 38 height 10
click at [1306, 156] on button "Export All ( 11 Event Registrations )" at bounding box center [1312, 152] width 200 height 30
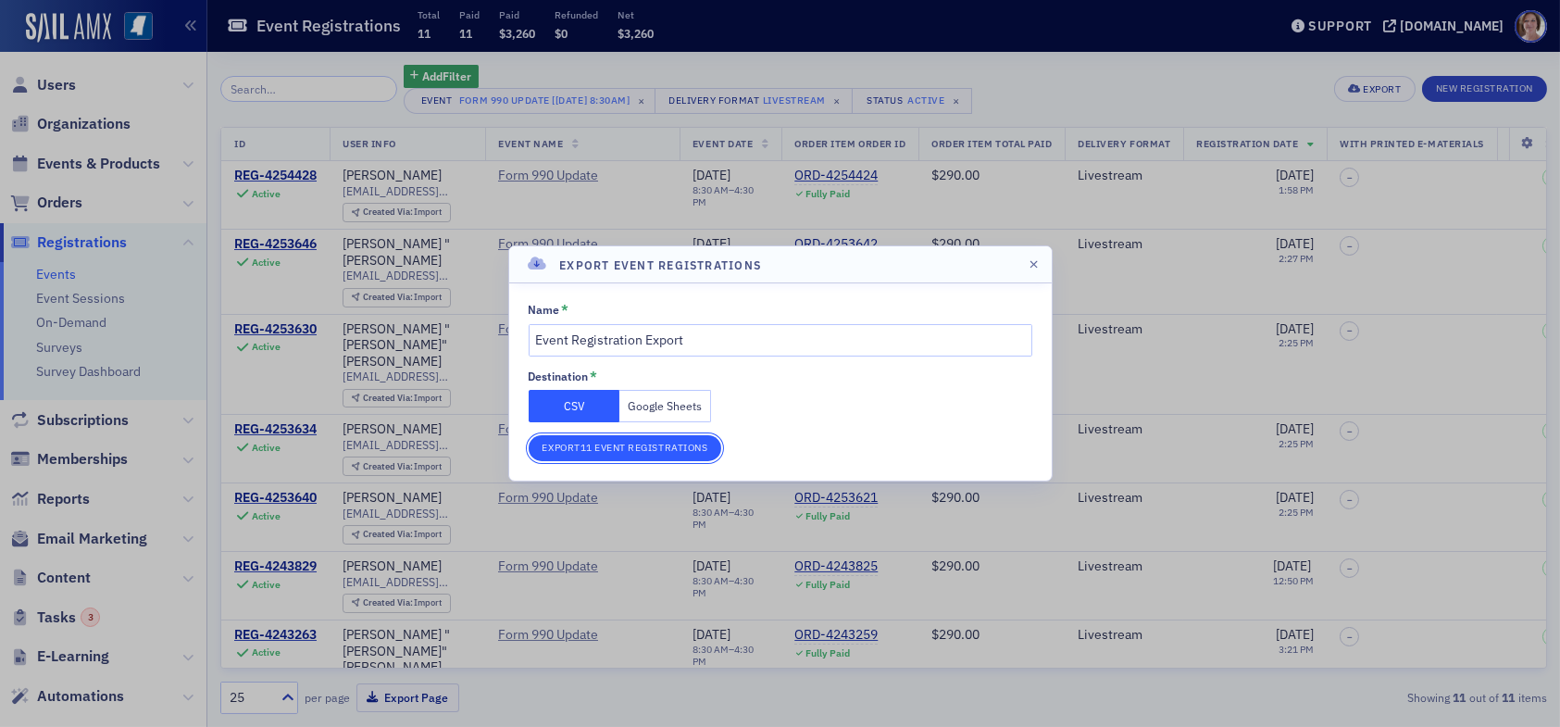
click at [592, 446] on button "Export 11 Event Registrations" at bounding box center [626, 448] width 194 height 26
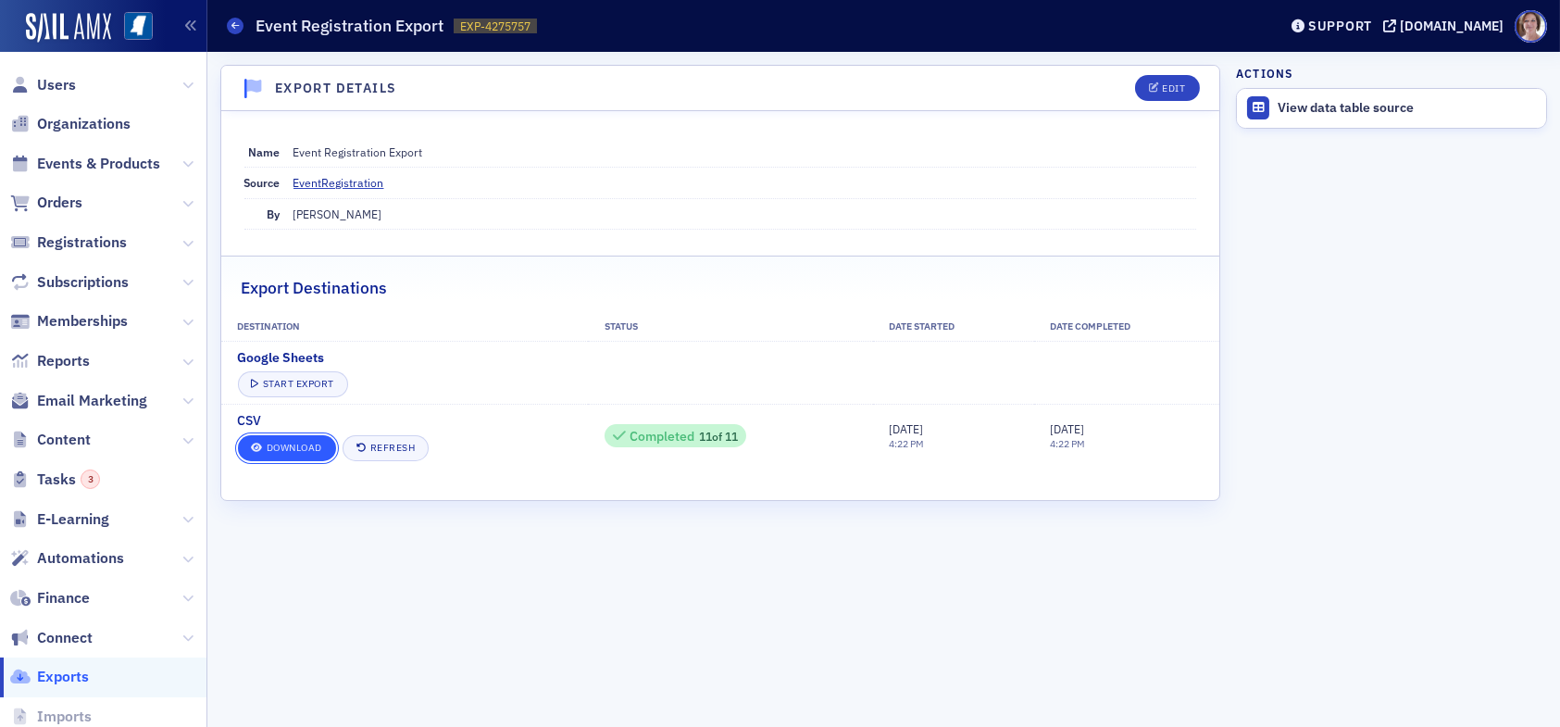
click at [307, 445] on link "Download" at bounding box center [287, 448] width 98 height 26
